Goal: Obtain resource: Download file/media

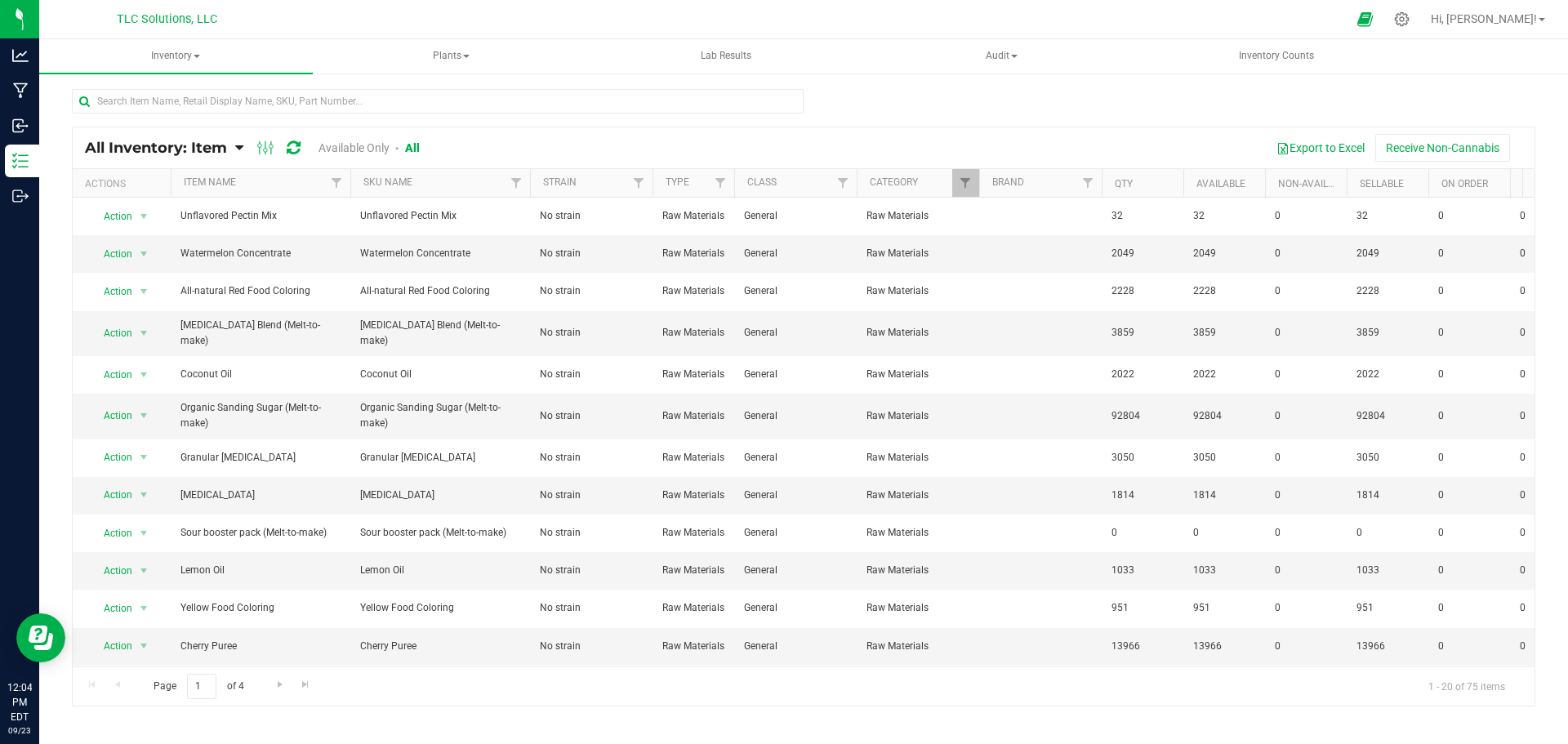
drag, startPoint x: 239, startPoint y: 12, endPoint x: 105, endPoint y: 3, distance: 134.3
click at [105, 3] on div "TLC Solutions, LLC" at bounding box center [170, 19] width 245 height 32
click at [99, 10] on div "TLC Solutions, LLC" at bounding box center [167, 19] width 239 height 25
drag, startPoint x: 103, startPoint y: 13, endPoint x: 257, endPoint y: 16, distance: 154.0
click at [257, 16] on div "TLC Solutions, LLC" at bounding box center [167, 19] width 239 height 25
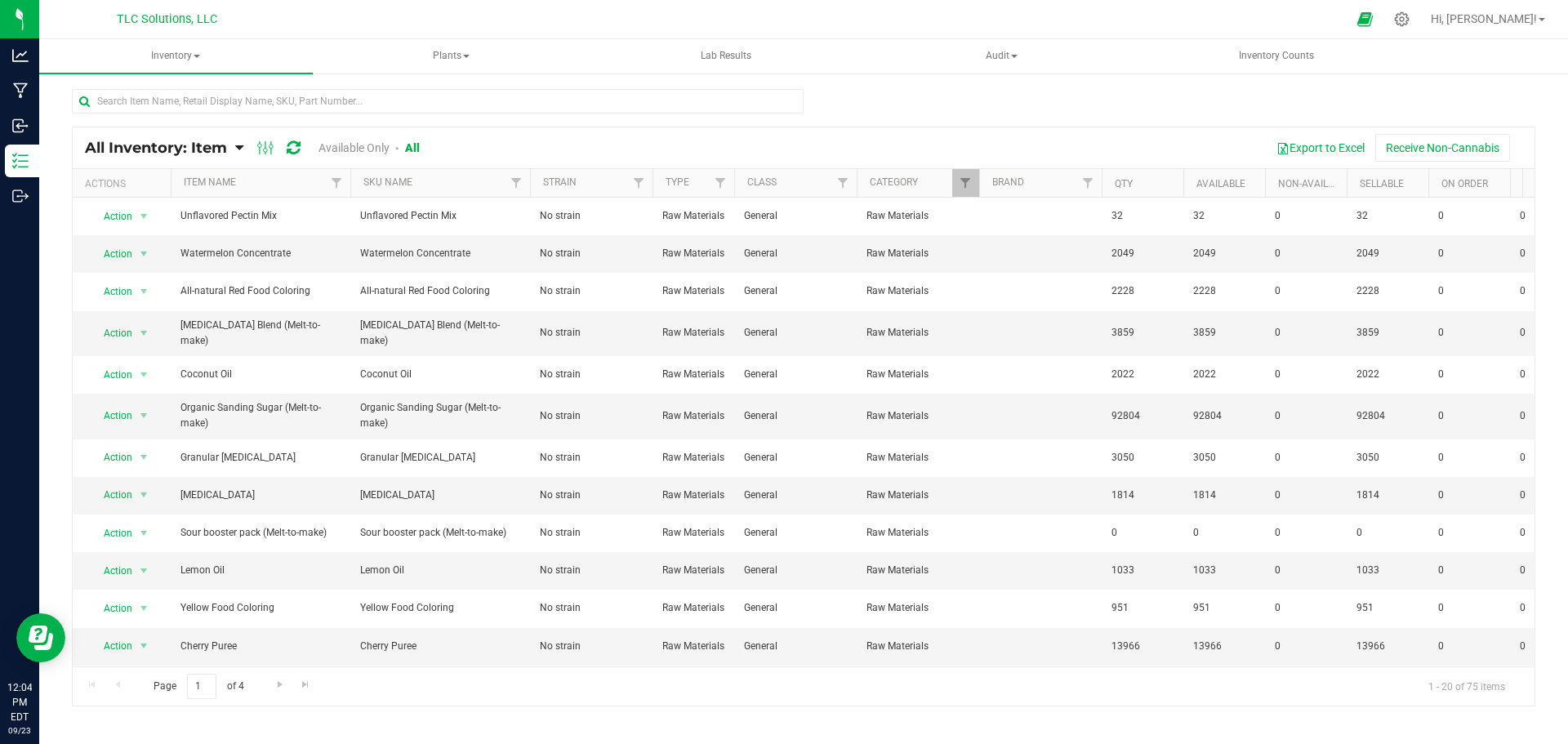
click at [258, 16] on div "TLC Solutions, LLC" at bounding box center [167, 19] width 239 height 25
drag, startPoint x: 270, startPoint y: 19, endPoint x: 106, endPoint y: 13, distance: 164.1
click at [106, 13] on div "TLC Solutions, LLC" at bounding box center [167, 19] width 239 height 25
drag, startPoint x: 233, startPoint y: 13, endPoint x: 74, endPoint y: 14, distance: 159.0
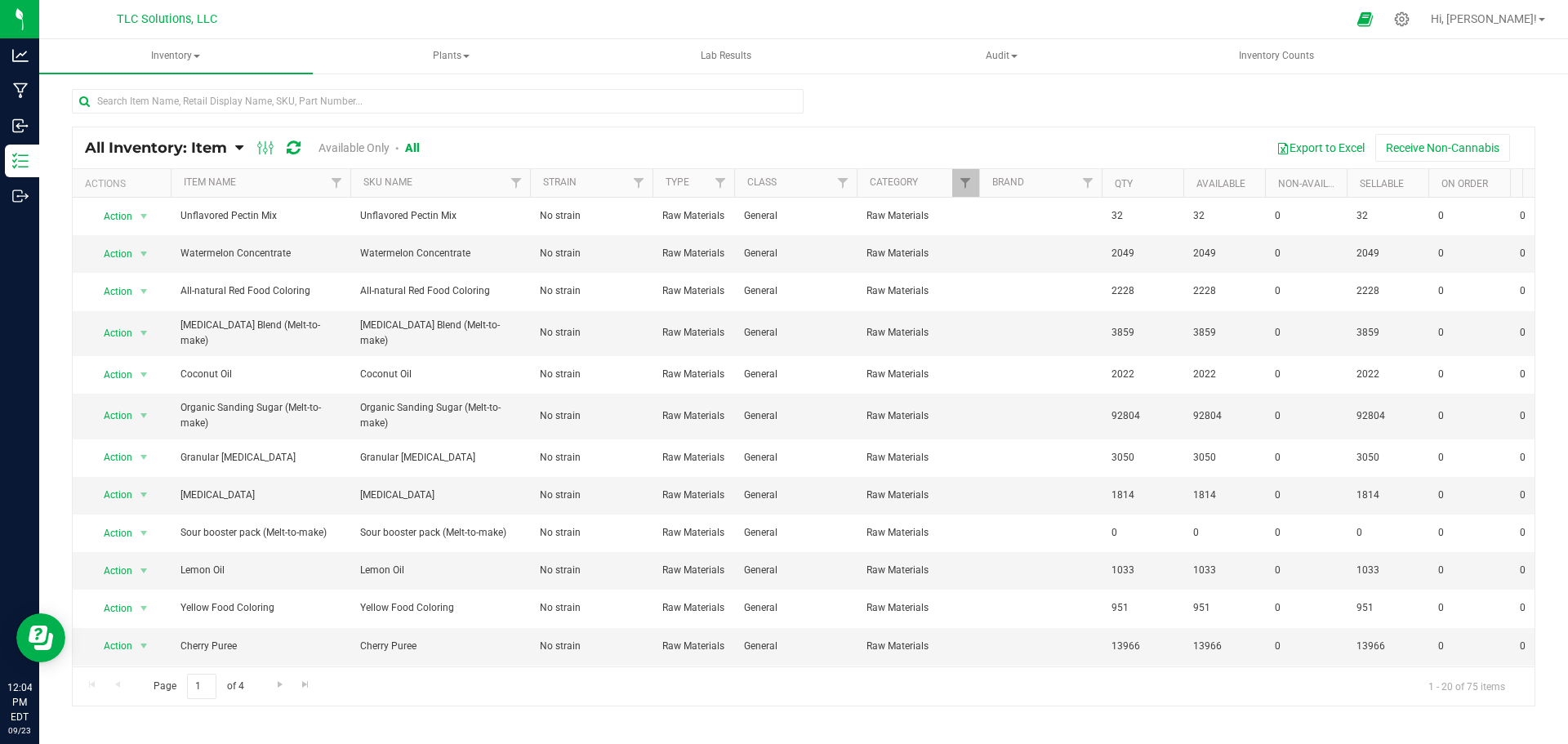
click at [74, 14] on div "TLC Solutions, LLC" at bounding box center [167, 19] width 239 height 25
click at [251, 20] on div "TLC Solutions, LLC" at bounding box center [167, 19] width 239 height 25
click at [840, 102] on div at bounding box center [804, 107] width 1464 height 37
drag, startPoint x: 818, startPoint y: 106, endPoint x: 82, endPoint y: 96, distance: 736.1
click at [82, 96] on div at bounding box center [804, 107] width 1464 height 37
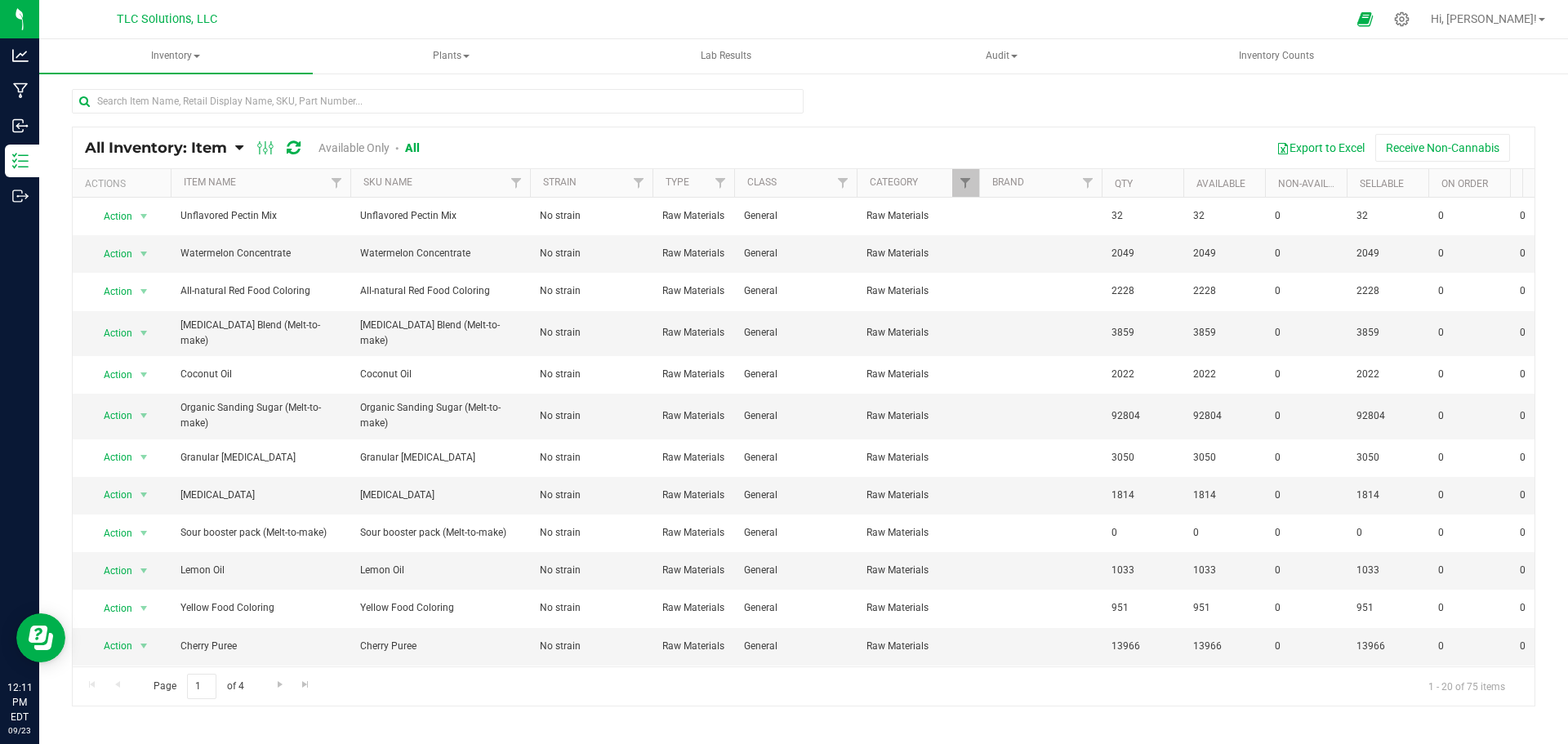
click at [49, 87] on div "All Inventory: Item Item Summary Item (default) Item by Strain Item by Location" at bounding box center [803, 327] width 1529 height 510
drag, startPoint x: 48, startPoint y: 93, endPoint x: 63, endPoint y: 89, distance: 15.5
click at [63, 87] on div "All Inventory: Item Item Summary Item (default) Item by Strain Item by Location" at bounding box center [803, 327] width 1529 height 510
drag, startPoint x: 68, startPoint y: 92, endPoint x: 418, endPoint y: 89, distance: 350.0
click at [418, 89] on div "All Inventory: Item Item Summary Item (default) Item by Strain Item by Location" at bounding box center [803, 327] width 1529 height 510
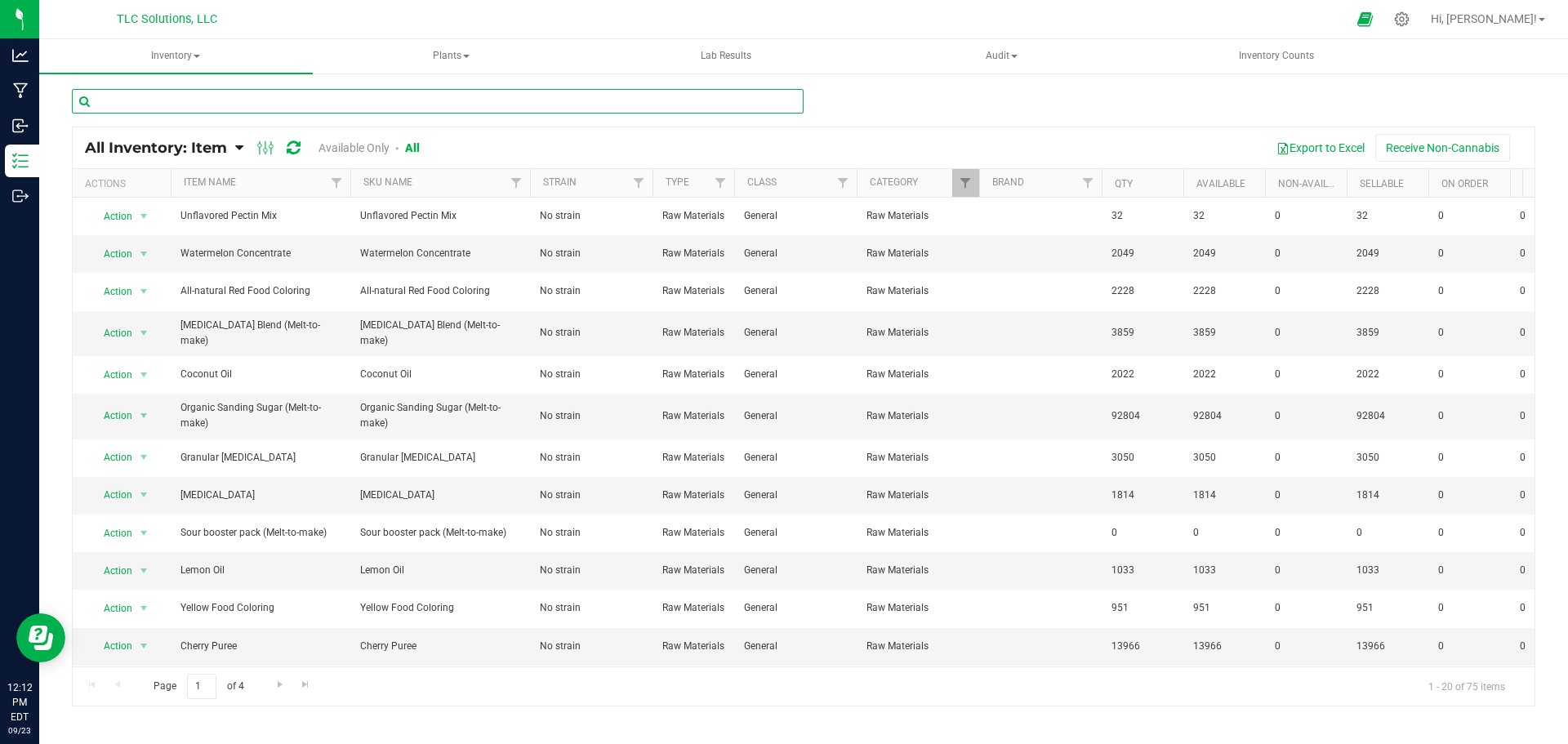
drag, startPoint x: 397, startPoint y: 97, endPoint x: 177, endPoint y: 93, distance: 220.0
click at [177, 93] on input "text" at bounding box center [437, 101] width 732 height 25
click at [179, 78] on div "All Inventory: Item Item Summary Item (default) Item by Strain Item by Location" at bounding box center [803, 327] width 1529 height 510
drag, startPoint x: 452, startPoint y: 149, endPoint x: 82, endPoint y: 145, distance: 370.0
click at [82, 145] on div "All Inventory: Item Item Summary Item (default) Item by Strain Item by Location…" at bounding box center [804, 148] width 1462 height 41
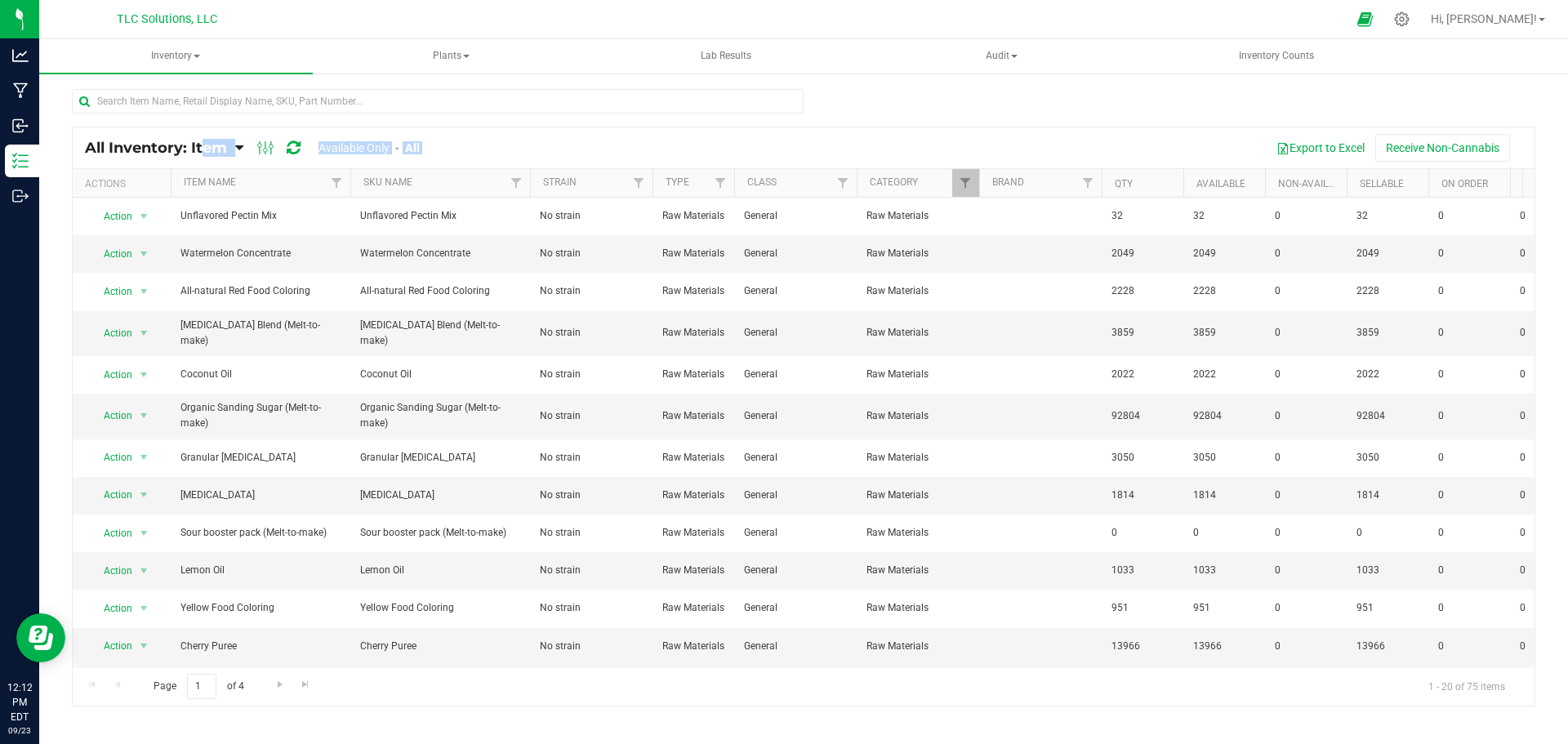
click at [76, 143] on div "All Inventory: Item Item Summary Item (default) Item by Strain Item by Location…" at bounding box center [804, 148] width 1462 height 41
drag, startPoint x: 82, startPoint y: 142, endPoint x: 436, endPoint y: 146, distance: 354.0
click at [436, 146] on div "All Inventory: Item Item Summary Item (default) Item by Strain Item by Location…" at bounding box center [804, 148] width 1462 height 41
click at [438, 146] on div "All Inventory: Item Item Summary Item (default) Item by Strain Item by Location…" at bounding box center [264, 147] width 360 height 19
drag, startPoint x: 450, startPoint y: 152, endPoint x: 79, endPoint y: 147, distance: 371.0
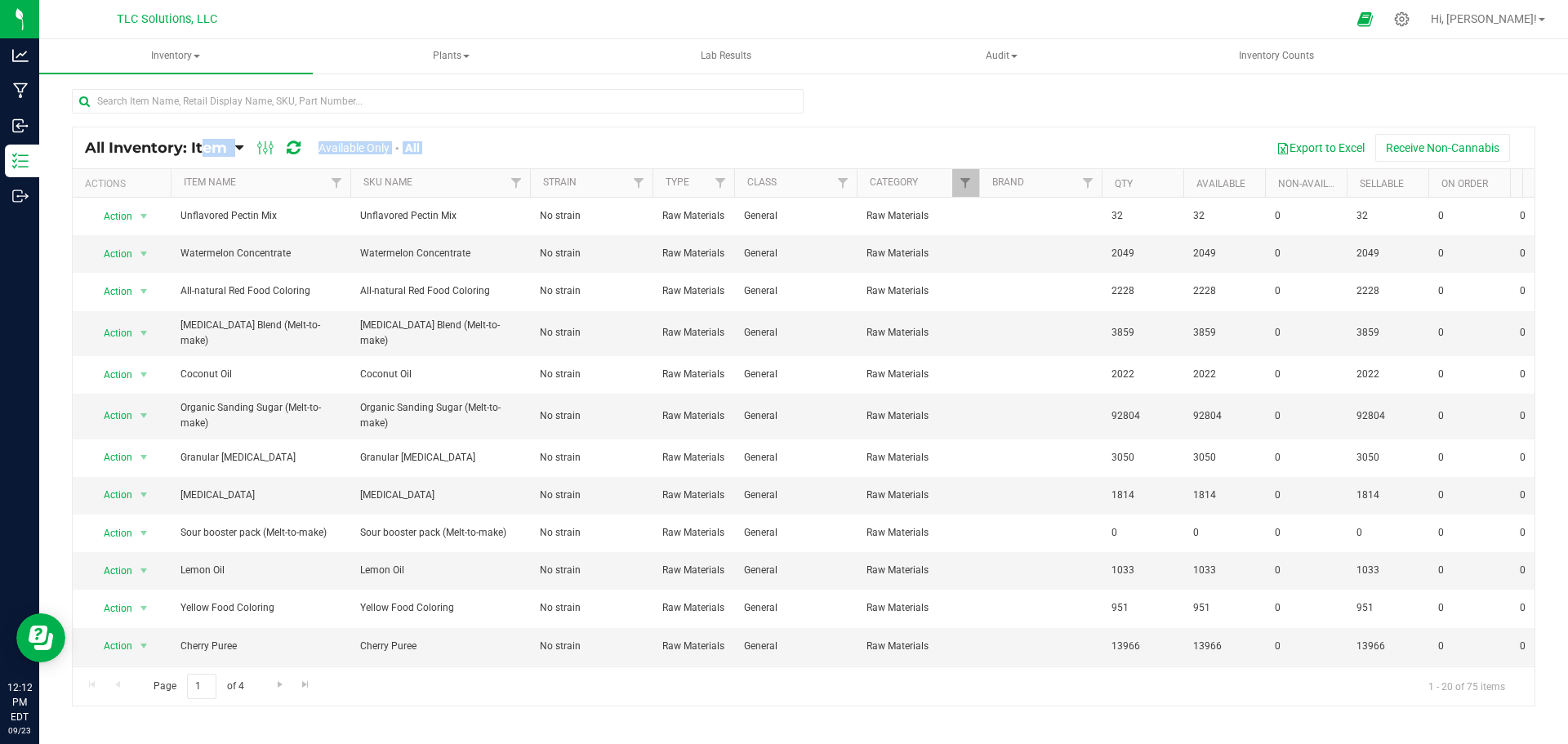
click at [80, 146] on div "All Inventory: Item Item Summary Item (default) Item by Strain Item by Location…" at bounding box center [804, 148] width 1462 height 41
click at [78, 148] on div "All Inventory: Item Item Summary Item (default) Item by Strain Item by Location…" at bounding box center [804, 148] width 1462 height 41
drag, startPoint x: 79, startPoint y: 142, endPoint x: 449, endPoint y: 149, distance: 370.1
click at [447, 151] on div "All Inventory: Item Item Summary Item (default) Item by Strain Item by Location…" at bounding box center [804, 148] width 1462 height 41
click at [449, 148] on div "Export to Excel Receive Non-Cannabis" at bounding box center [983, 147] width 1078 height 28
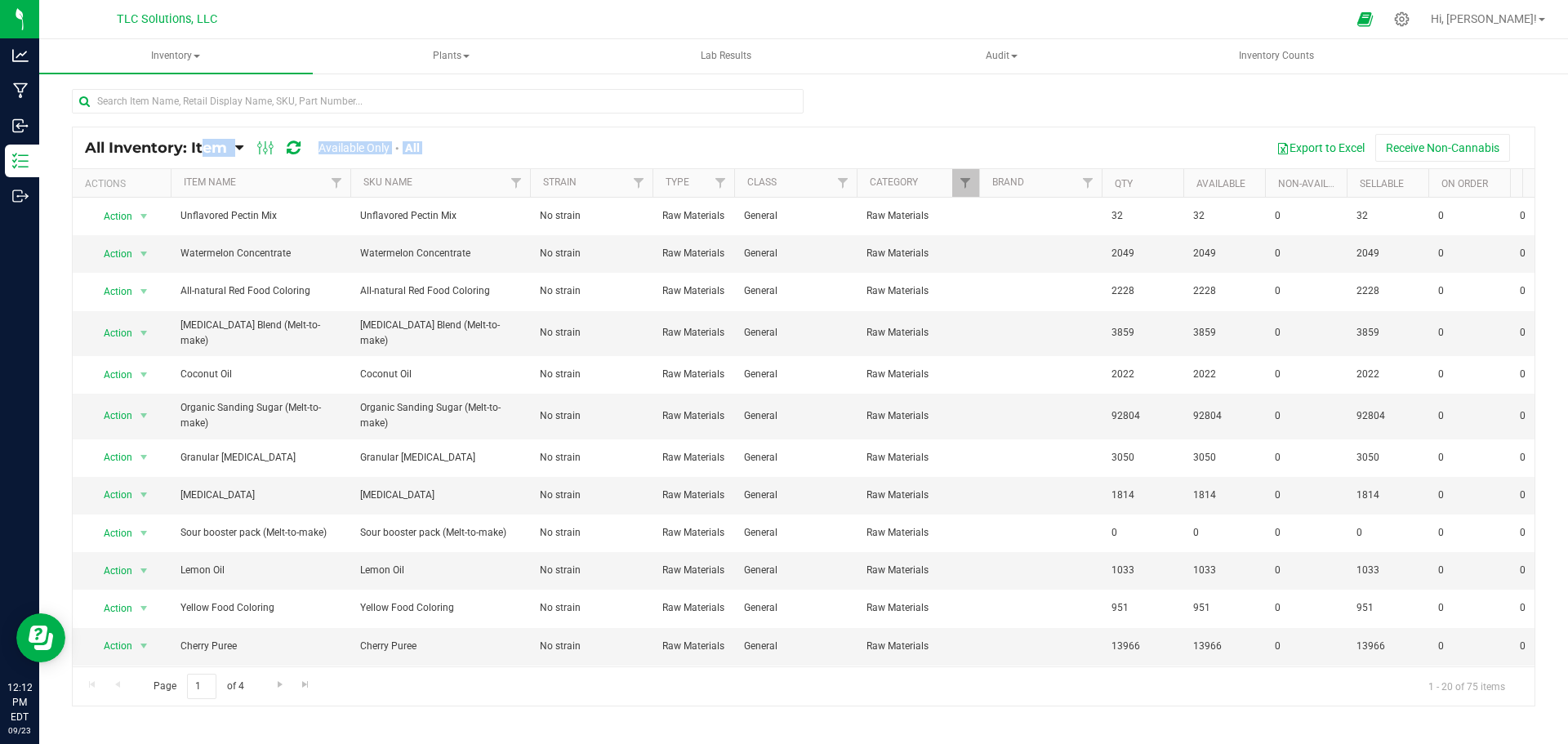
drag, startPoint x: 461, startPoint y: 149, endPoint x: 59, endPoint y: 151, distance: 402.0
click at [59, 151] on div "All Inventory: Item Item Summary Item (default) Item by Strain Item by Location" at bounding box center [803, 327] width 1529 height 510
click at [76, 142] on div "All Inventory: Item Item Summary Item (default) Item by Strain Item by Location…" at bounding box center [804, 148] width 1462 height 41
click at [79, 143] on div "All Inventory: Item Item Summary Item (default) Item by Strain Item by Location…" at bounding box center [804, 148] width 1462 height 41
drag, startPoint x: 79, startPoint y: 144, endPoint x: 418, endPoint y: 149, distance: 339.0
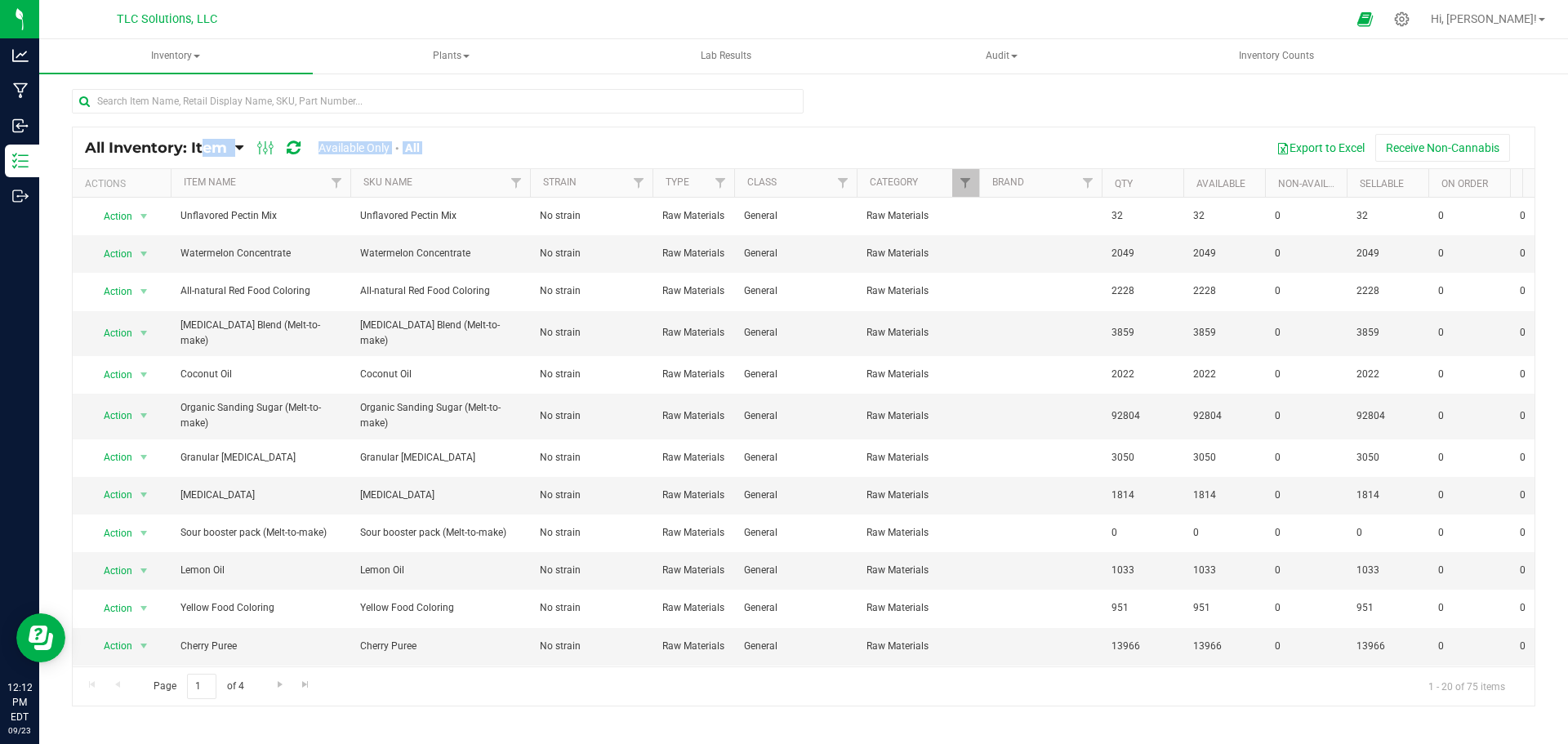
click at [418, 149] on div "All Inventory: Item Item Summary Item (default) Item by Strain Item by Location…" at bounding box center [804, 148] width 1462 height 41
click at [442, 146] on div "All Inventory: Item Item Summary Item (default) Item by Strain Item by Location…" at bounding box center [264, 147] width 360 height 19
click at [809, 91] on div at bounding box center [804, 107] width 1464 height 37
click at [816, 94] on div at bounding box center [804, 107] width 1464 height 37
click at [816, 89] on div at bounding box center [804, 107] width 1464 height 37
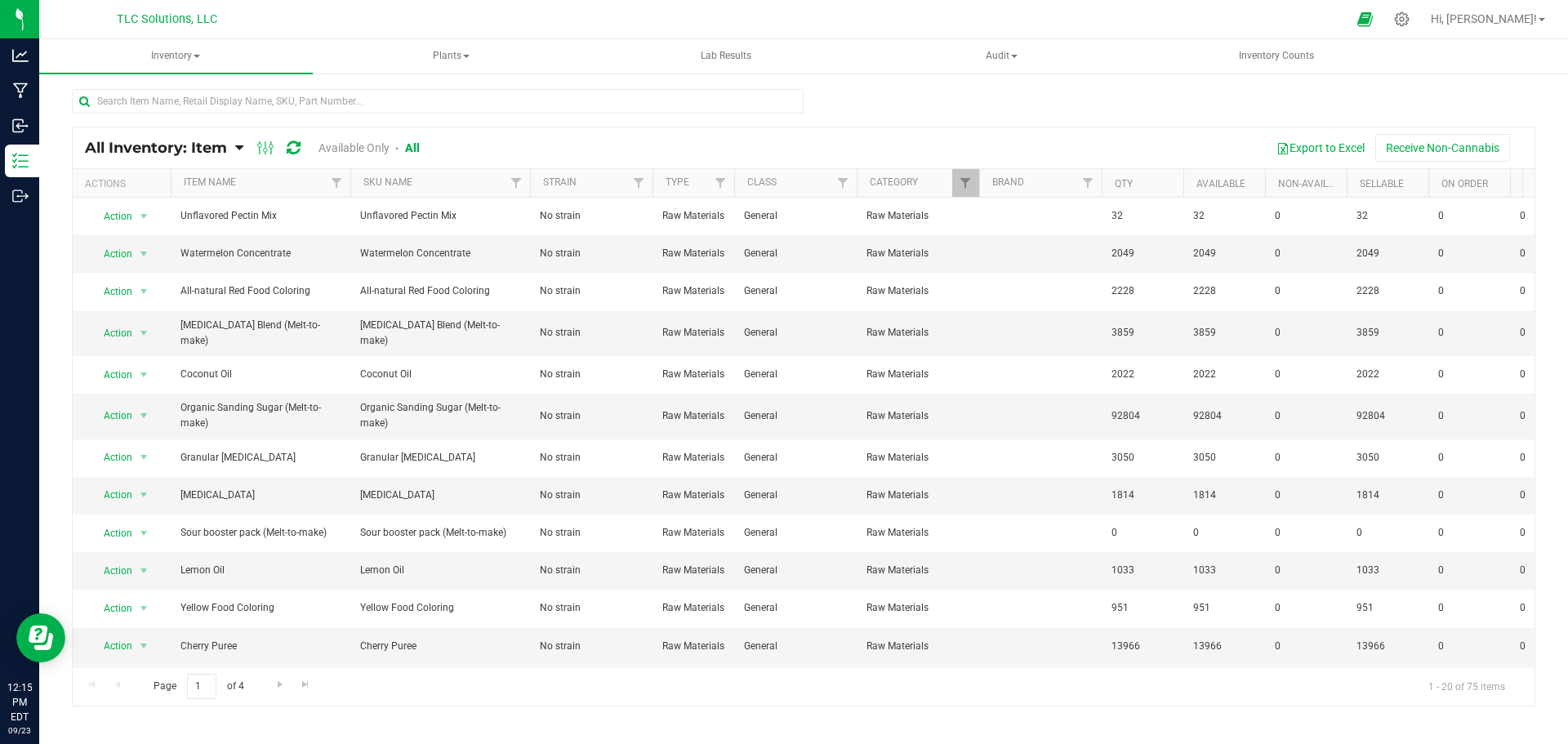
click at [818, 91] on div at bounding box center [804, 107] width 1464 height 37
click at [816, 139] on div "Export to Excel Receive Non-Cannabis" at bounding box center [983, 147] width 1078 height 28
click at [819, 90] on div at bounding box center [804, 107] width 1464 height 37
click at [820, 90] on div at bounding box center [804, 107] width 1464 height 37
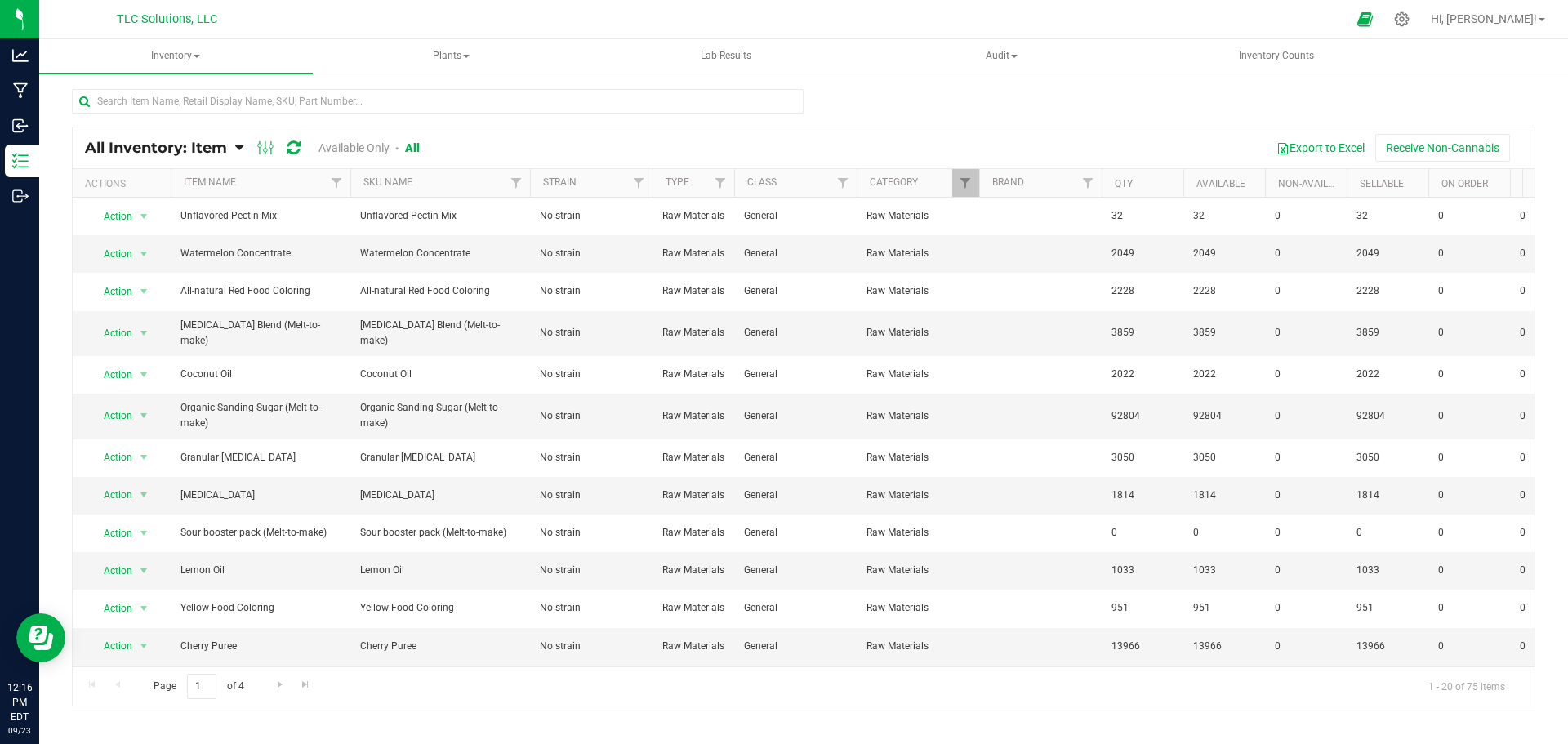
click at [821, 90] on div at bounding box center [804, 107] width 1464 height 37
click at [820, 91] on div at bounding box center [804, 107] width 1464 height 37
click at [819, 91] on div at bounding box center [804, 107] width 1464 height 37
click at [819, 90] on div at bounding box center [804, 107] width 1464 height 37
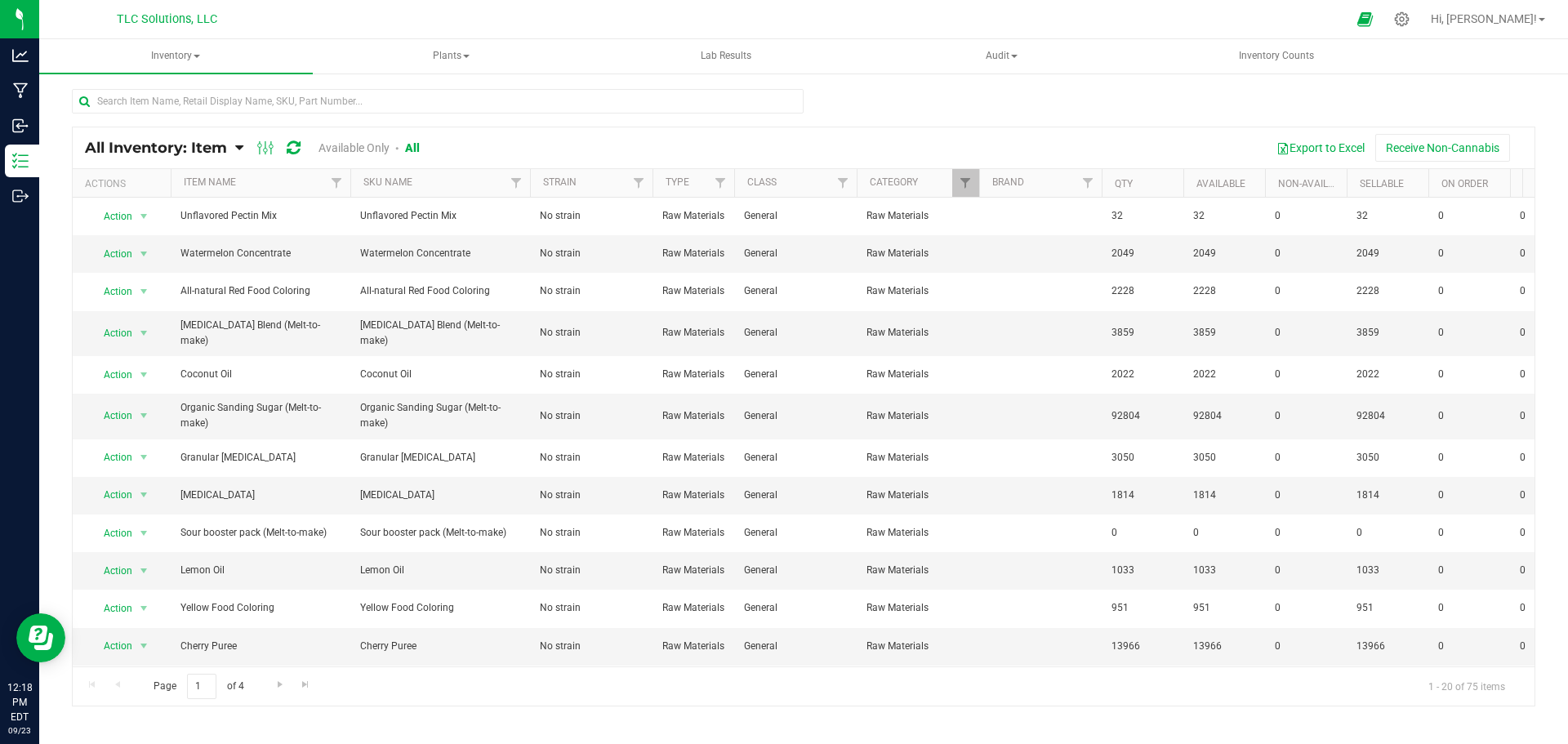
click at [812, 93] on div at bounding box center [804, 107] width 1464 height 37
click at [819, 91] on div at bounding box center [804, 107] width 1464 height 37
click at [820, 91] on div at bounding box center [804, 107] width 1464 height 37
drag, startPoint x: 846, startPoint y: 106, endPoint x: 834, endPoint y: 106, distance: 12.0
click at [846, 106] on div at bounding box center [804, 107] width 1464 height 37
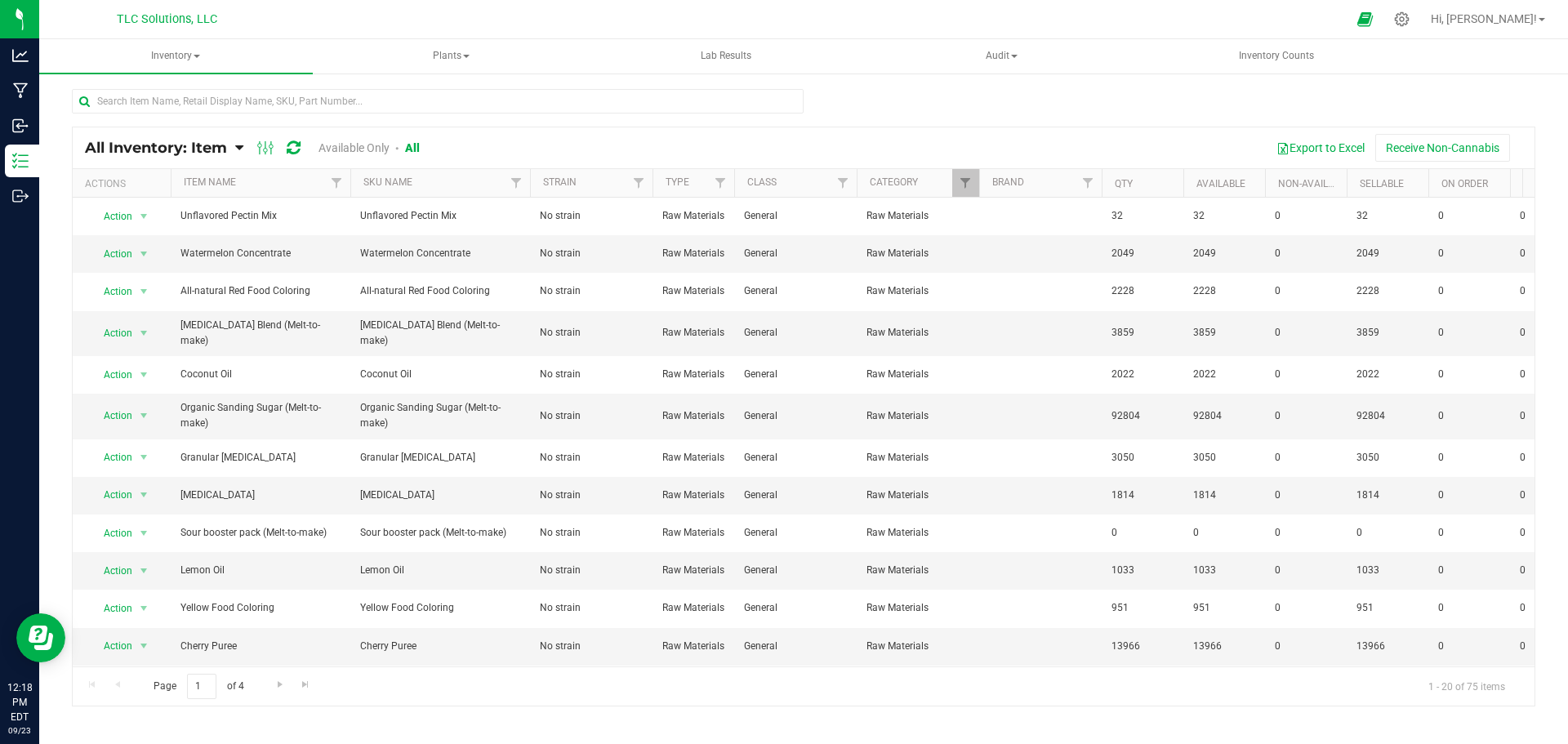
drag, startPoint x: 788, startPoint y: 107, endPoint x: 182, endPoint y: 114, distance: 606.0
click at [182, 114] on div at bounding box center [804, 107] width 1464 height 37
click at [182, 114] on div at bounding box center [437, 107] width 732 height 37
drag, startPoint x: 82, startPoint y: 91, endPoint x: 103, endPoint y: 91, distance: 21.0
click at [103, 91] on input "text" at bounding box center [437, 101] width 732 height 25
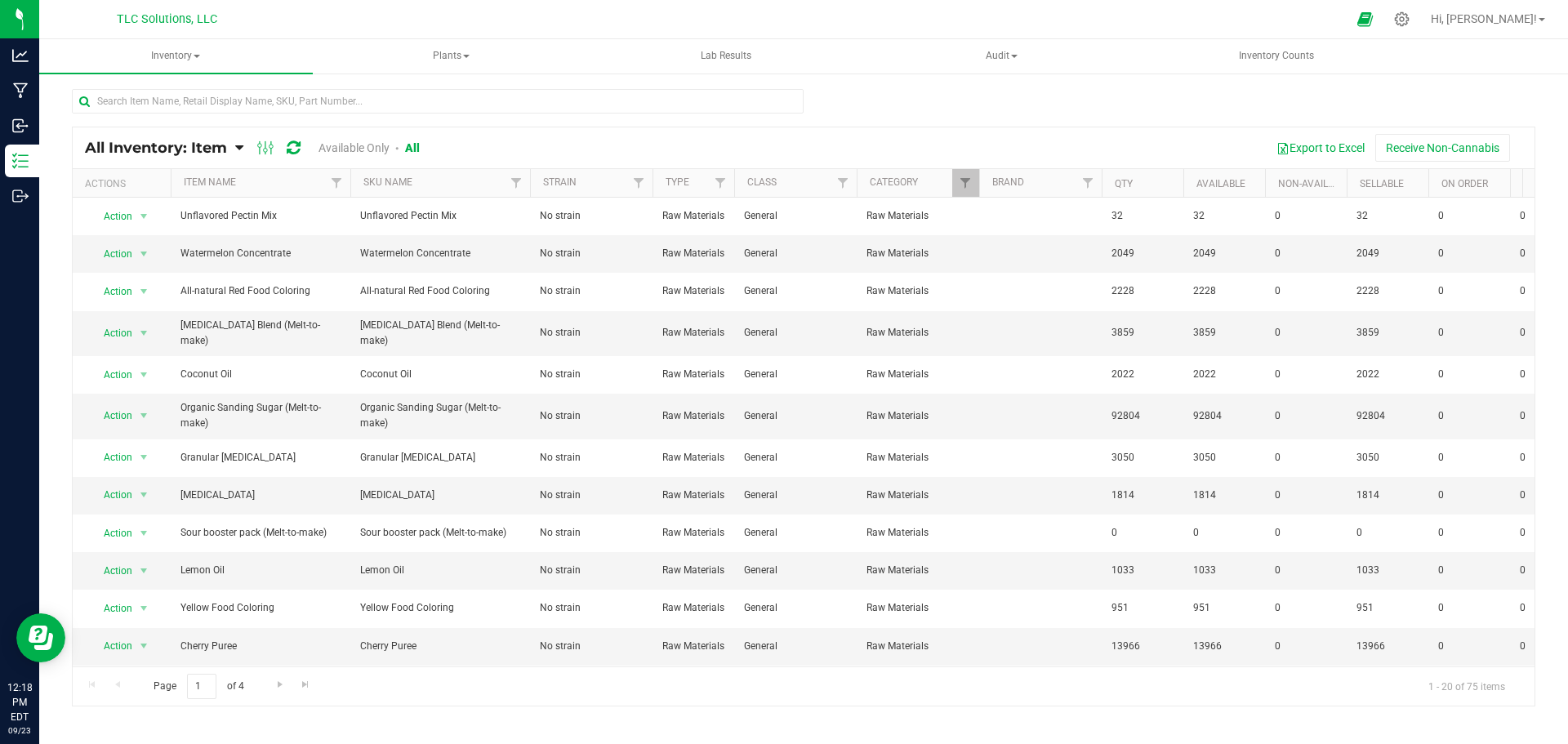
click at [113, 75] on div "All Inventory: Item Item Summary Item (default) Item by Strain Item by Location" at bounding box center [803, 327] width 1529 height 510
drag, startPoint x: 90, startPoint y: 80, endPoint x: 288, endPoint y: 122, distance: 202.4
click at [288, 122] on div "All Inventory: Item Item Summary Item (default) Item by Strain Item by Location" at bounding box center [803, 327] width 1529 height 510
click at [289, 122] on div at bounding box center [437, 107] width 732 height 37
drag, startPoint x: 440, startPoint y: 145, endPoint x: 79, endPoint y: 150, distance: 361.0
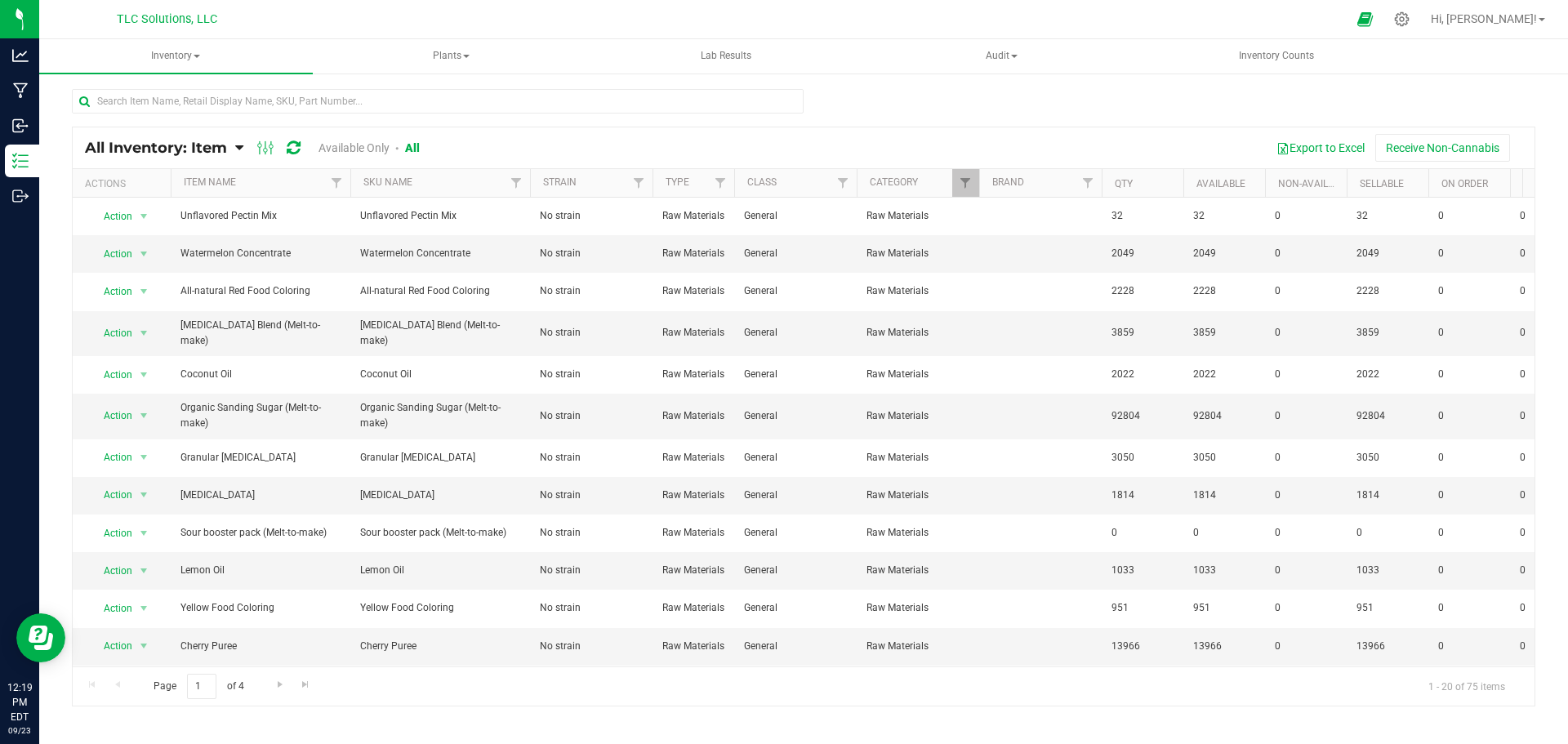
click at [79, 150] on div "All Inventory: Item Item Summary Item (default) Item by Strain Item by Location…" at bounding box center [804, 148] width 1462 height 41
click at [70, 147] on div "All Inventory: Item Item Summary Item (default) Item by Strain Item by Location" at bounding box center [803, 327] width 1529 height 510
drag, startPoint x: 72, startPoint y: 143, endPoint x: 546, endPoint y: 149, distance: 474.0
click at [546, 149] on div "All Inventory: Item Item Summary Item (default) Item by Strain Item by Location…" at bounding box center [804, 416] width 1464 height 580
click at [546, 149] on div "Export to Excel Receive Non-Cannabis" at bounding box center [983, 147] width 1078 height 28
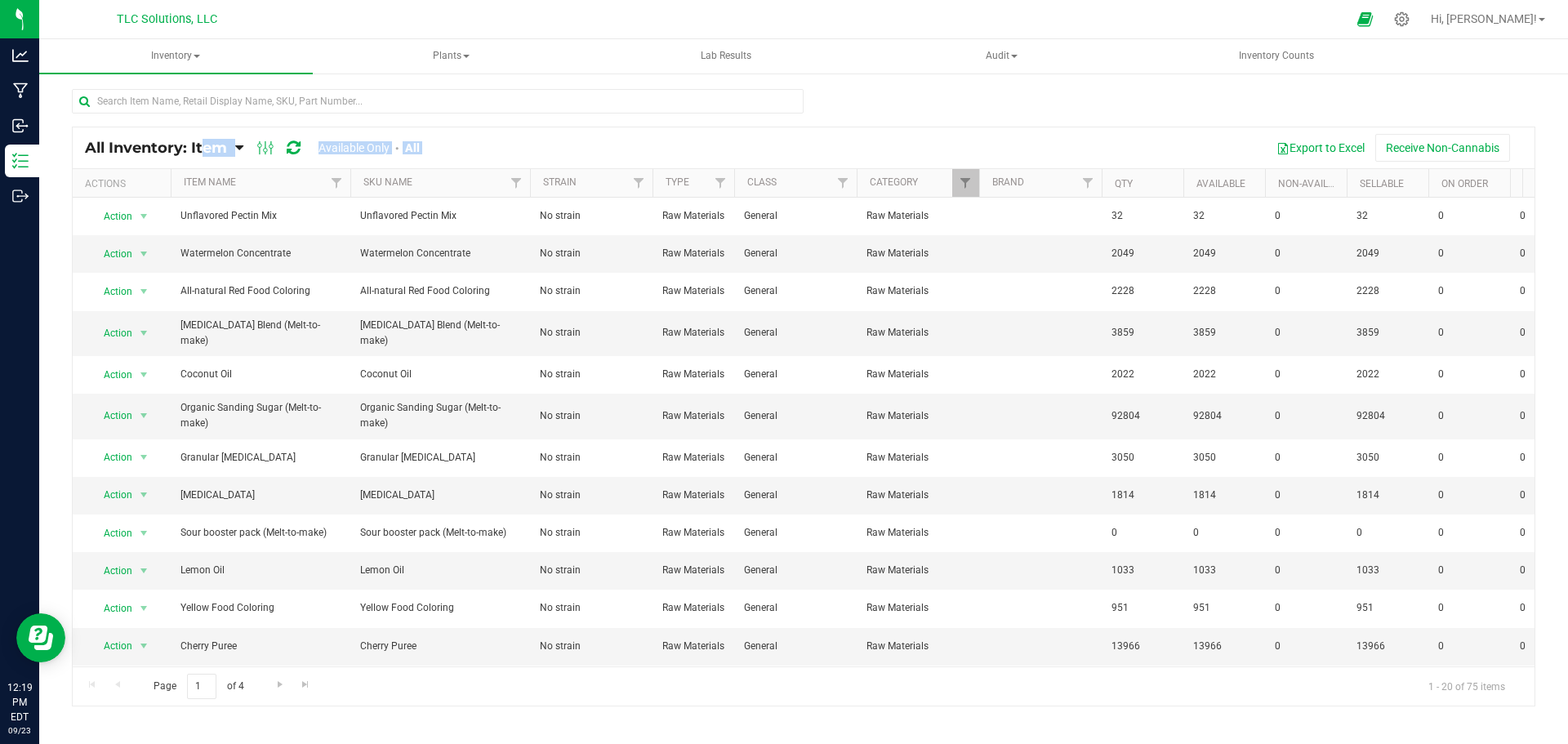
drag, startPoint x: 553, startPoint y: 152, endPoint x: 81, endPoint y: 147, distance: 472.0
click at [81, 147] on div "All Inventory: Item Item Summary Item (default) Item by Strain Item by Location…" at bounding box center [804, 148] width 1462 height 41
drag, startPoint x: 80, startPoint y: 142, endPoint x: 443, endPoint y: 142, distance: 363.0
click at [439, 141] on div "All Inventory: Item Item Summary Item (default) Item by Strain Item by Location…" at bounding box center [804, 148] width 1462 height 41
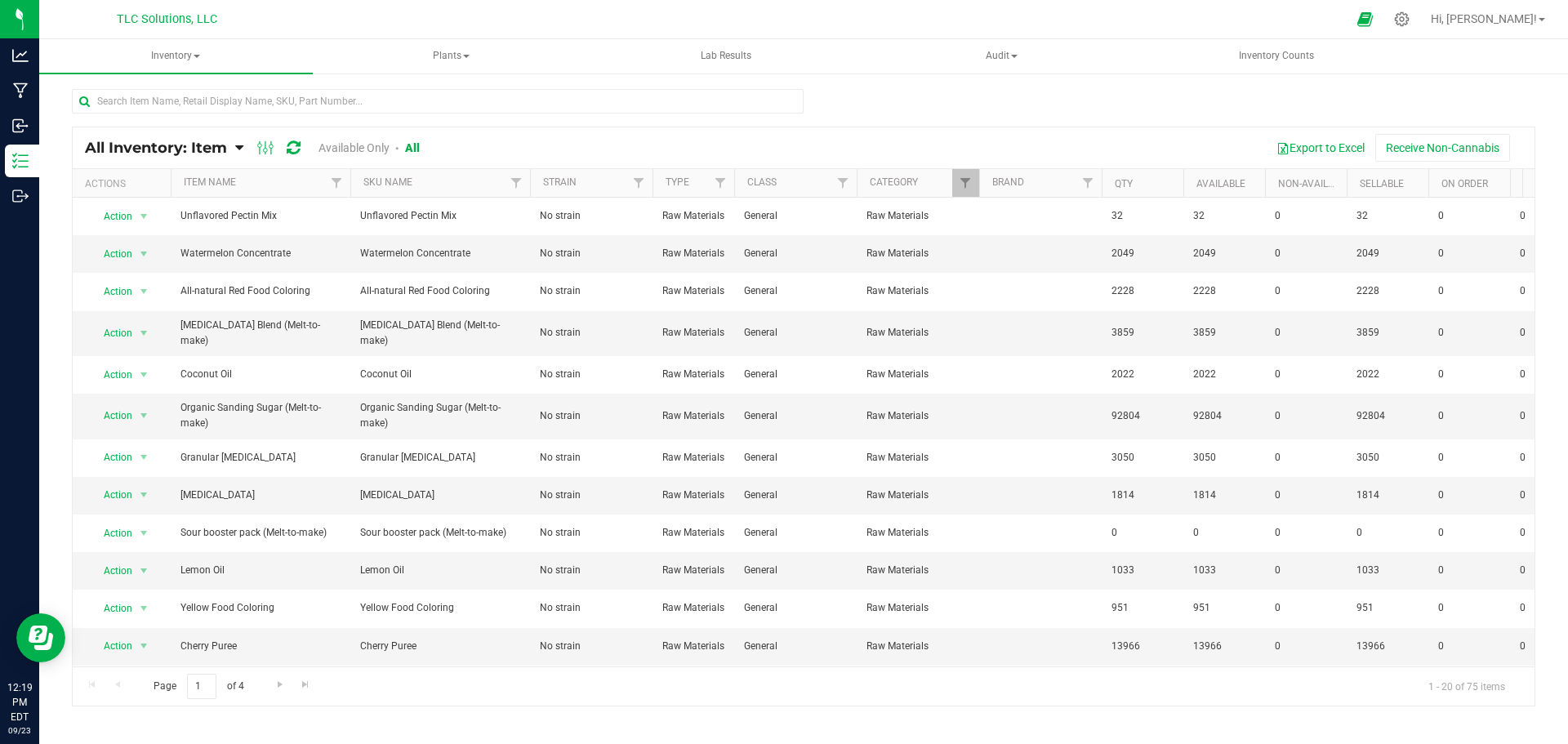
click at [443, 142] on div "All Inventory: Item Item Summary Item (default) Item by Strain Item by Location…" at bounding box center [264, 147] width 360 height 19
drag, startPoint x: 457, startPoint y: 147, endPoint x: 83, endPoint y: 150, distance: 374.0
click at [83, 150] on div "All Inventory: Item Item Summary Item (default) Item by Strain Item by Location…" at bounding box center [804, 148] width 1462 height 41
drag, startPoint x: 70, startPoint y: 136, endPoint x: 520, endPoint y: 139, distance: 450.0
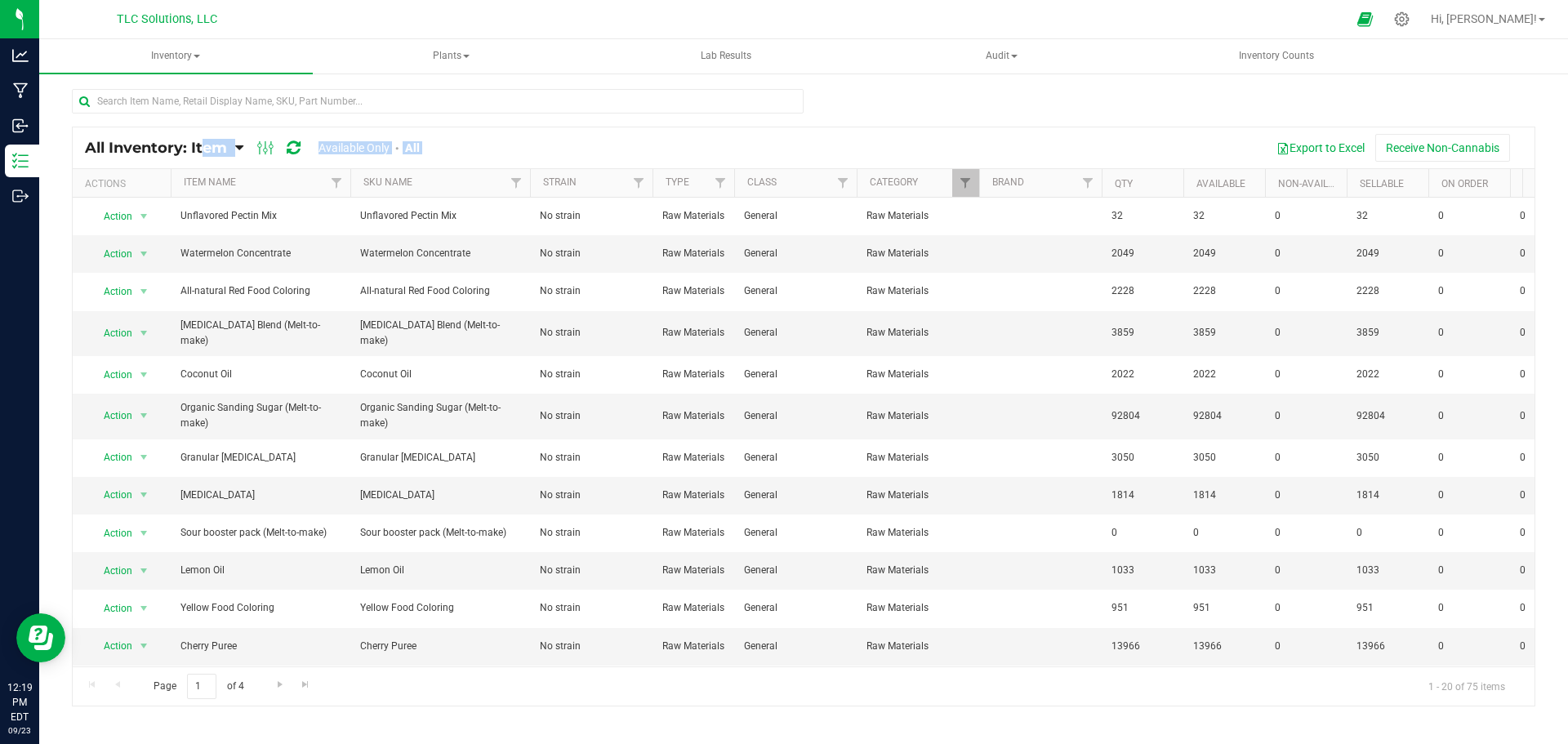
click at [520, 139] on div "All Inventory: Item Item Summary Item (default) Item by Strain Item by Location" at bounding box center [803, 327] width 1529 height 510
click at [499, 142] on div "Export to Excel Receive Non-Cannabis" at bounding box center [983, 147] width 1078 height 28
drag, startPoint x: 492, startPoint y: 145, endPoint x: 65, endPoint y: 145, distance: 427.0
click at [65, 145] on div "All Inventory: Item Item Summary Item (default) Item by Strain Item by Location" at bounding box center [803, 327] width 1529 height 510
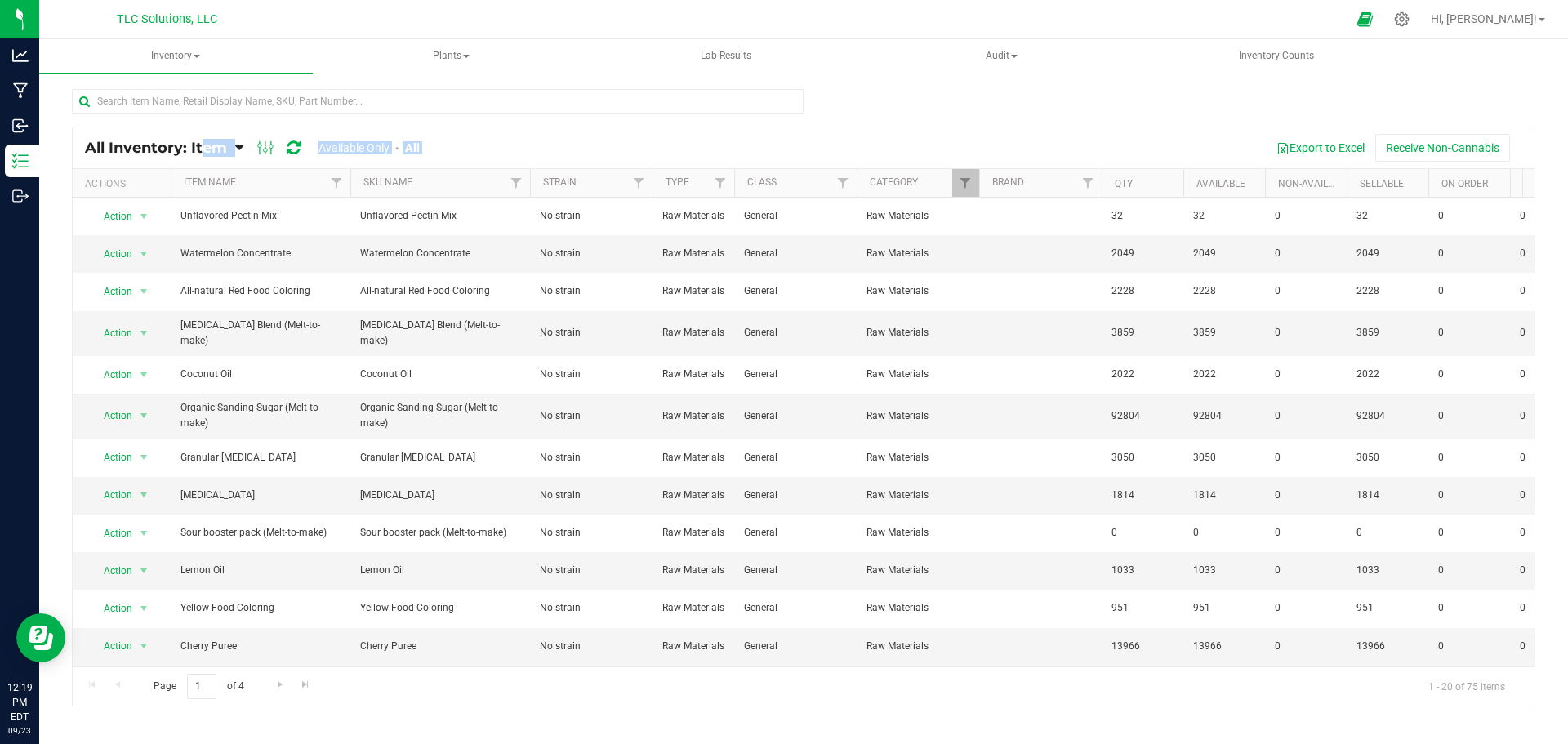
drag, startPoint x: 75, startPoint y: 142, endPoint x: 579, endPoint y: 143, distance: 504.0
click at [579, 143] on div "All Inventory: Item Item Summary Item (default) Item by Strain Item by Location…" at bounding box center [804, 148] width 1462 height 41
click at [565, 143] on div "Export to Excel Receive Non-Cannabis" at bounding box center [983, 147] width 1078 height 28
drag, startPoint x: 534, startPoint y: 149, endPoint x: 74, endPoint y: 142, distance: 460.1
click at [74, 142] on div "All Inventory: Item Item Summary Item (default) Item by Strain Item by Location…" at bounding box center [804, 148] width 1462 height 41
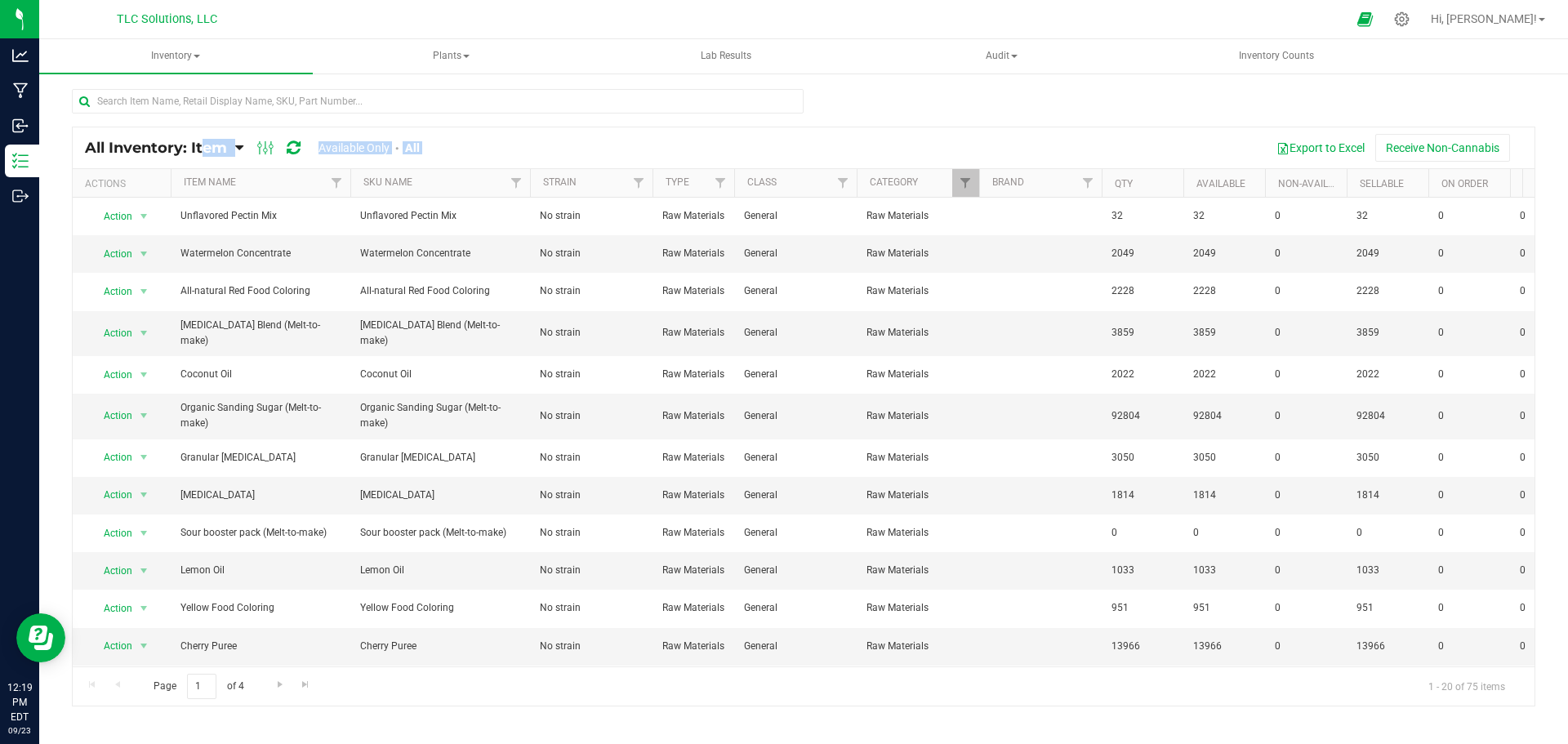
click at [68, 131] on div "All Inventory: Item Item Summary Item (default) Item by Strain Item by Location" at bounding box center [803, 327] width 1529 height 510
click at [49, 89] on div "All Inventory: Item Item Summary Item (default) Item by Strain Item by Location" at bounding box center [803, 327] width 1529 height 510
drag, startPoint x: 53, startPoint y: 93, endPoint x: 449, endPoint y: 144, distance: 399.3
click at [449, 143] on div "All Inventory: Item Item Summary Item (default) Item by Strain Item by Location" at bounding box center [803, 327] width 1529 height 510
drag, startPoint x: 449, startPoint y: 144, endPoint x: 462, endPoint y: 148, distance: 13.6
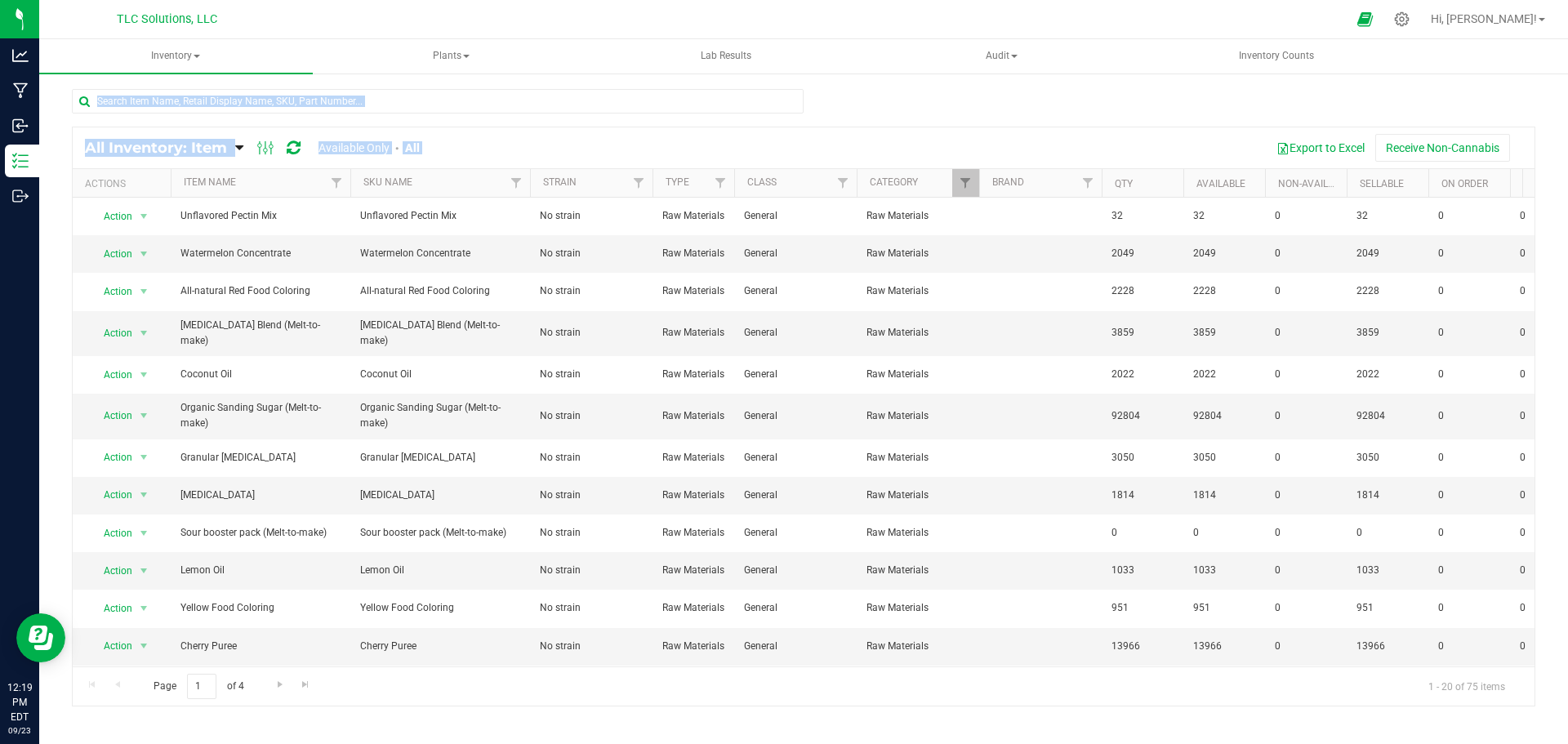
click at [449, 144] on div "Export to Excel Receive Non-Cannabis" at bounding box center [983, 147] width 1078 height 28
drag, startPoint x: 447, startPoint y: 149, endPoint x: 67, endPoint y: 94, distance: 384.0
click at [67, 94] on div "All Inventory: Item Item Summary Item (default) Item by Strain Item by Location" at bounding box center [803, 327] width 1529 height 510
click at [65, 94] on div "All Inventory: Item Item Summary Item (default) Item by Strain Item by Location" at bounding box center [803, 327] width 1529 height 510
drag, startPoint x: 61, startPoint y: 100, endPoint x: 423, endPoint y: 146, distance: 364.9
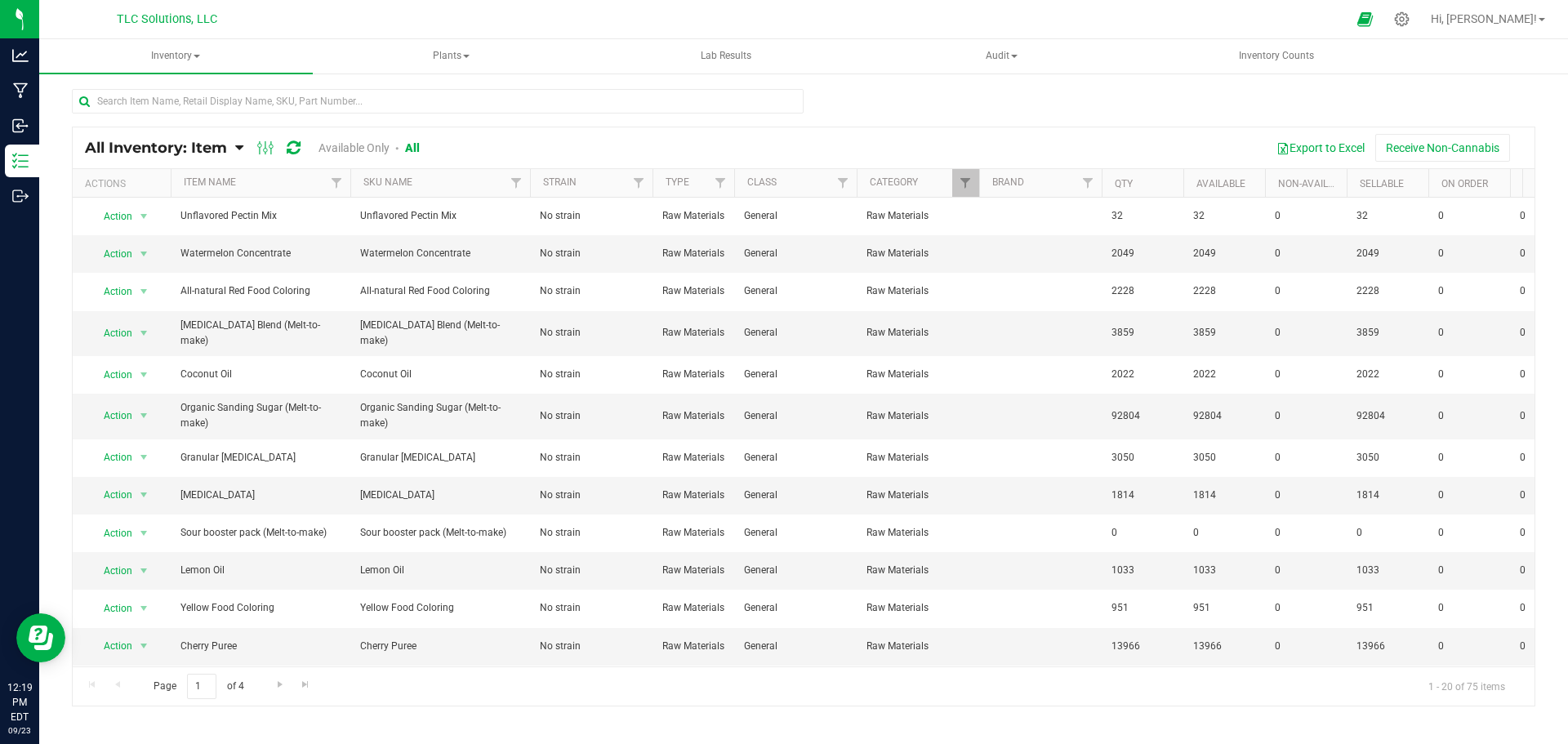
click at [423, 146] on div "All Inventory: Item Item Summary Item (default) Item by Strain Item by Location" at bounding box center [803, 327] width 1529 height 510
click at [430, 129] on div "All Inventory: Item Item Summary Item (default) Item by Strain Item by Location…" at bounding box center [804, 148] width 1462 height 41
drag, startPoint x: 431, startPoint y: 148, endPoint x: 69, endPoint y: 96, distance: 365.7
click at [69, 96] on div "All Inventory: Item Item Summary Item (default) Item by Strain Item by Location" at bounding box center [803, 327] width 1529 height 510
click at [61, 92] on div "All Inventory: Item Item Summary Item (default) Item by Strain Item by Location" at bounding box center [803, 327] width 1529 height 510
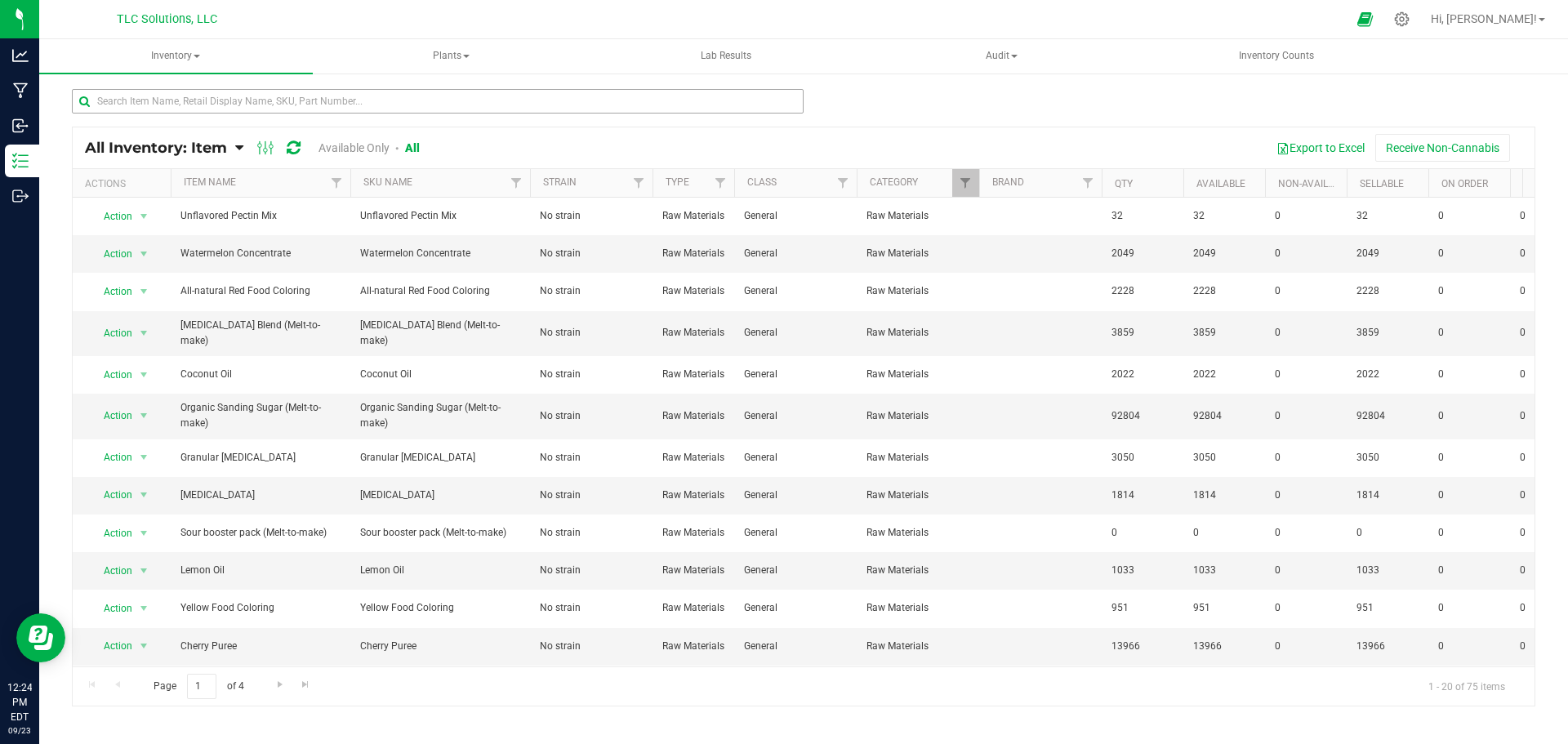
drag, startPoint x: 837, startPoint y: 114, endPoint x: 802, endPoint y: 106, distance: 35.9
click at [837, 114] on div at bounding box center [804, 107] width 1464 height 37
drag, startPoint x: 801, startPoint y: 105, endPoint x: 281, endPoint y: 127, distance: 520.5
click at [282, 127] on div "All Inventory: Item Item Summary Item (default) Item by Strain Item by Location…" at bounding box center [804, 397] width 1464 height 619
click at [135, 89] on input "text" at bounding box center [437, 101] width 732 height 25
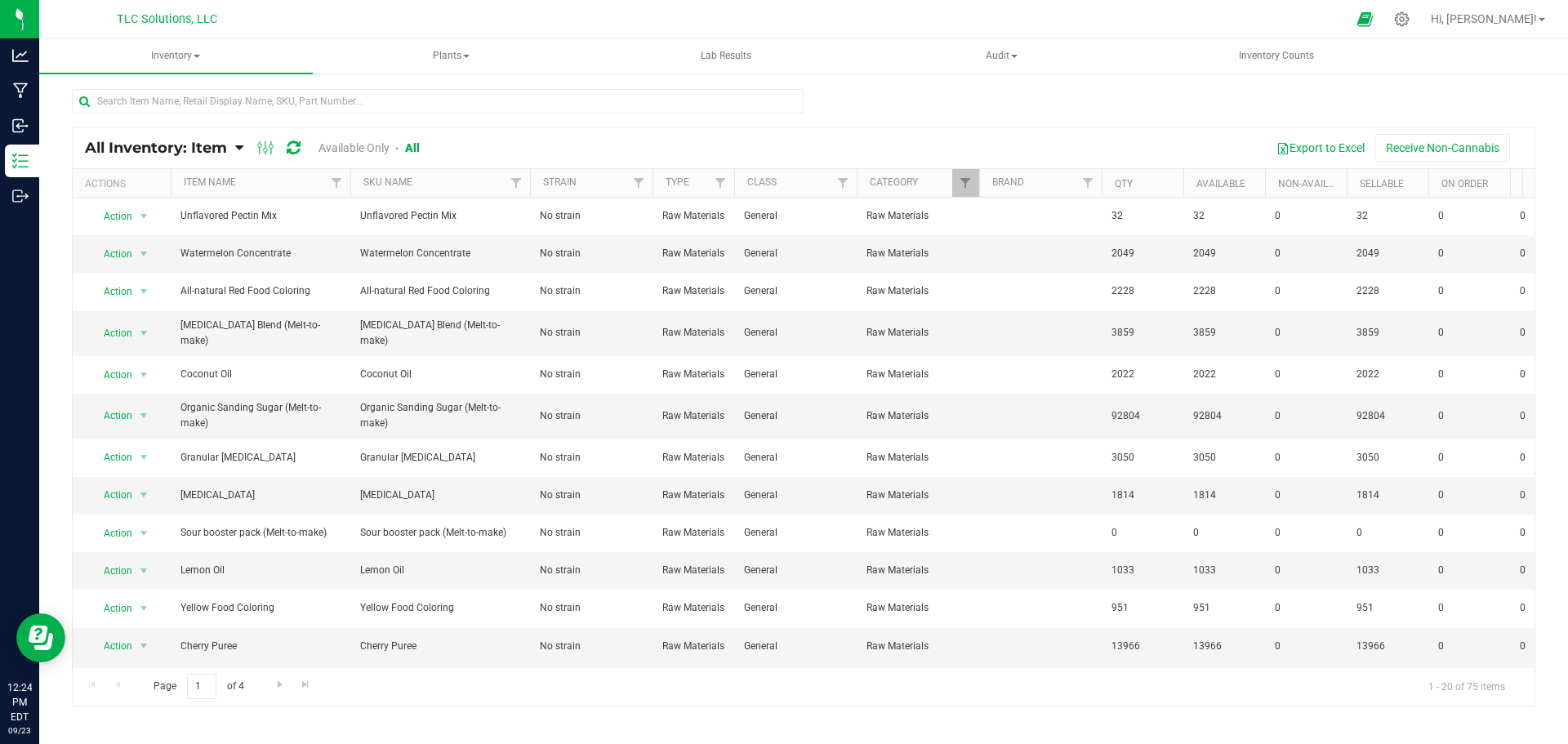
click at [126, 80] on div "All Inventory: Item Item Summary Item (default) Item by Strain Item by Location" at bounding box center [803, 327] width 1529 height 510
drag, startPoint x: 65, startPoint y: 84, endPoint x: 460, endPoint y: 146, distance: 399.8
click at [460, 146] on div "All Inventory: Item Item Summary Item (default) Item by Strain Item by Location" at bounding box center [803, 327] width 1529 height 510
click at [460, 146] on div "Export to Excel Receive Non-Cannabis" at bounding box center [983, 147] width 1078 height 28
drag, startPoint x: 459, startPoint y: 150, endPoint x: 63, endPoint y: 91, distance: 400.4
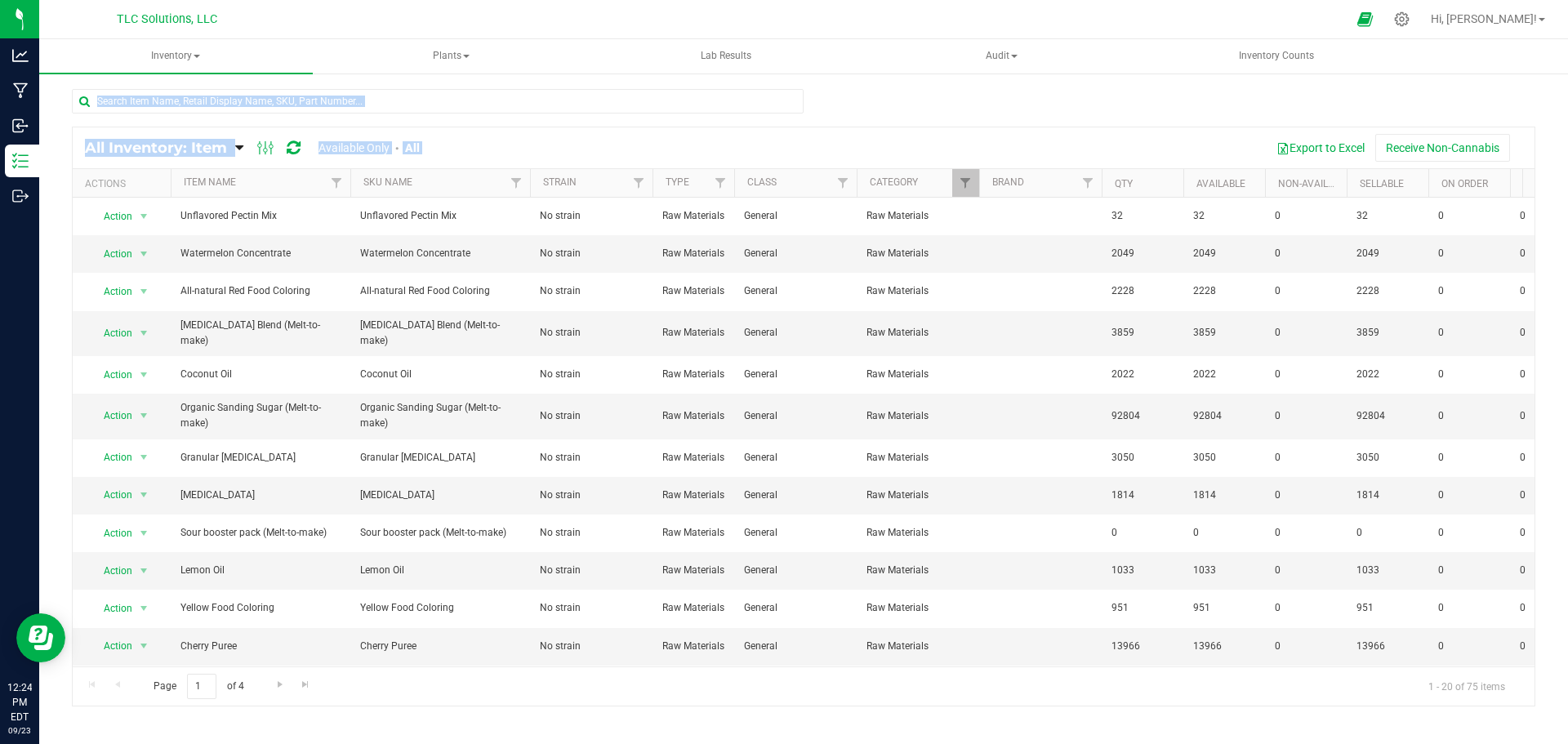
click at [63, 91] on div "All Inventory: Item Item Summary Item (default) Item by Strain Item by Location" at bounding box center [803, 327] width 1529 height 510
click at [63, 85] on div "All Inventory: Item Item Summary Item (default) Item by Strain Item by Location" at bounding box center [803, 327] width 1529 height 510
drag, startPoint x: 92, startPoint y: 88, endPoint x: 460, endPoint y: 144, distance: 372.2
click at [460, 144] on div "All Inventory: Item Item Summary Item (default) Item by Strain Item by Location" at bounding box center [803, 327] width 1529 height 510
click at [460, 144] on div "Export to Excel Receive Non-Cannabis" at bounding box center [983, 147] width 1078 height 28
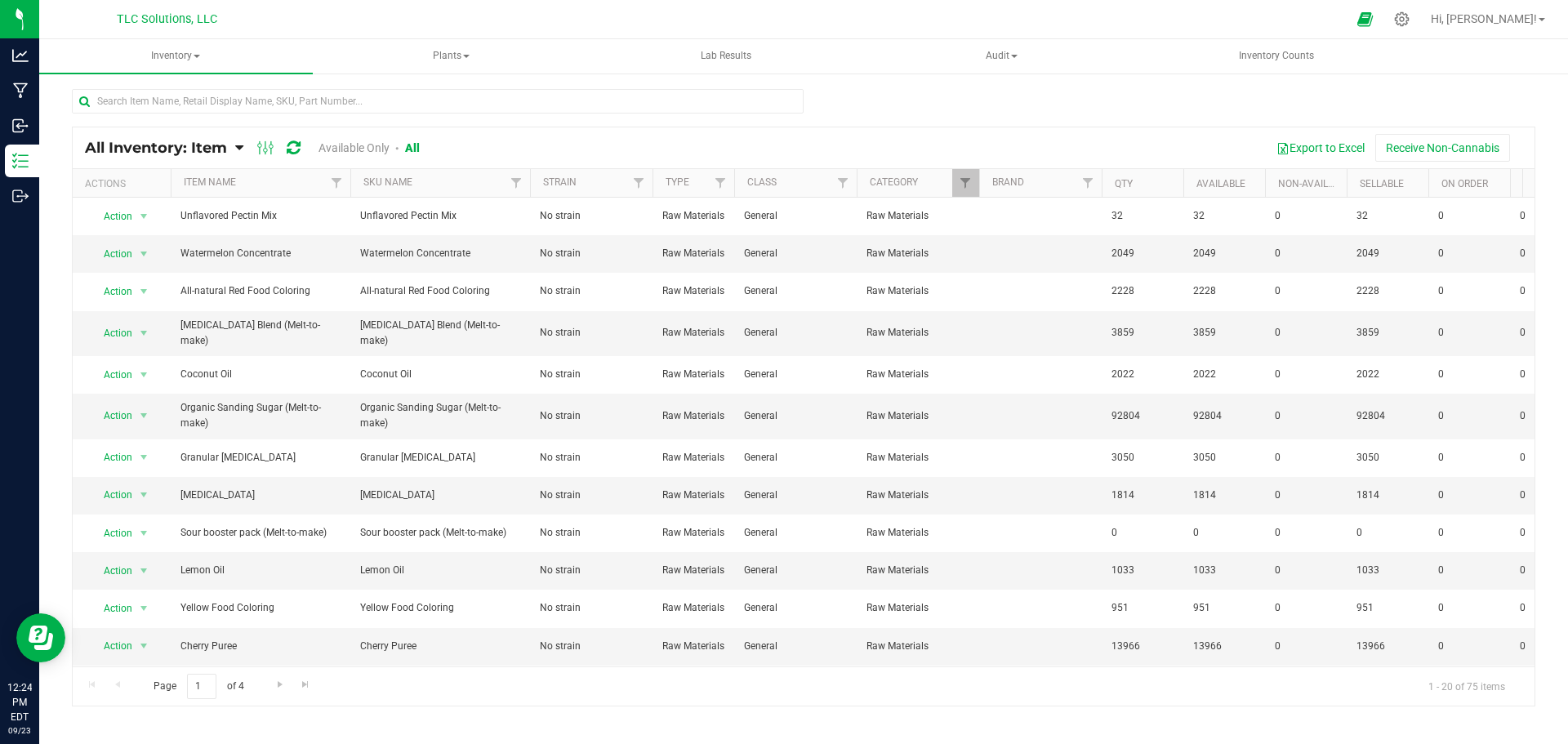
click at [1026, 116] on div at bounding box center [804, 107] width 1464 height 37
